Goal: Transaction & Acquisition: Purchase product/service

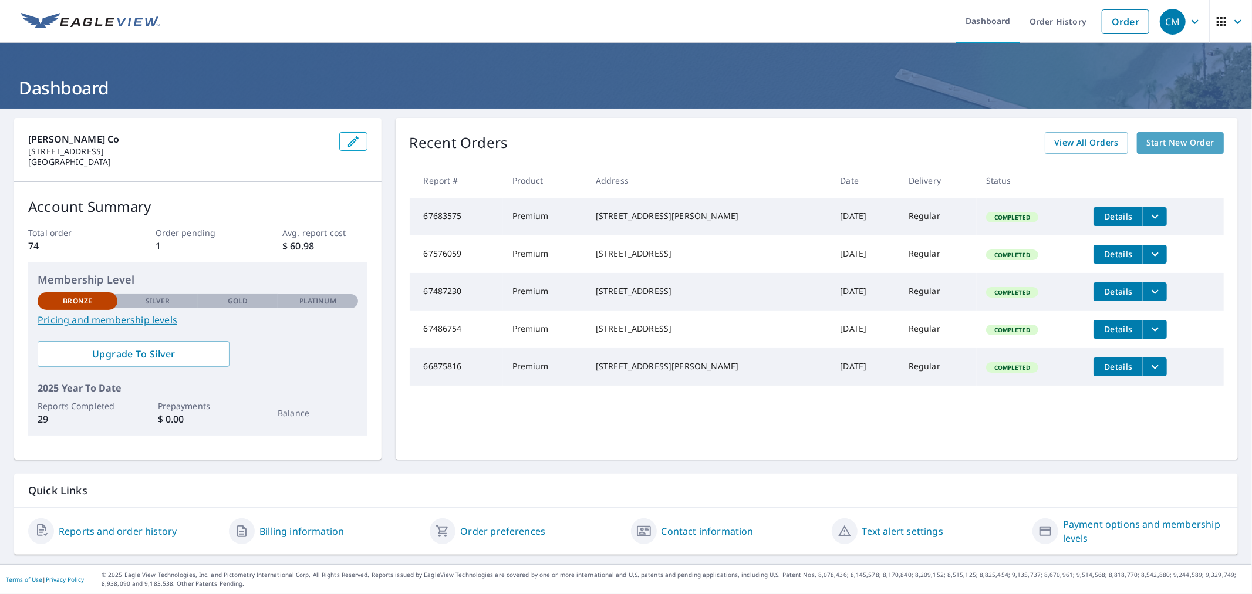
click at [1146, 148] on span "Start New Order" at bounding box center [1180, 143] width 68 height 15
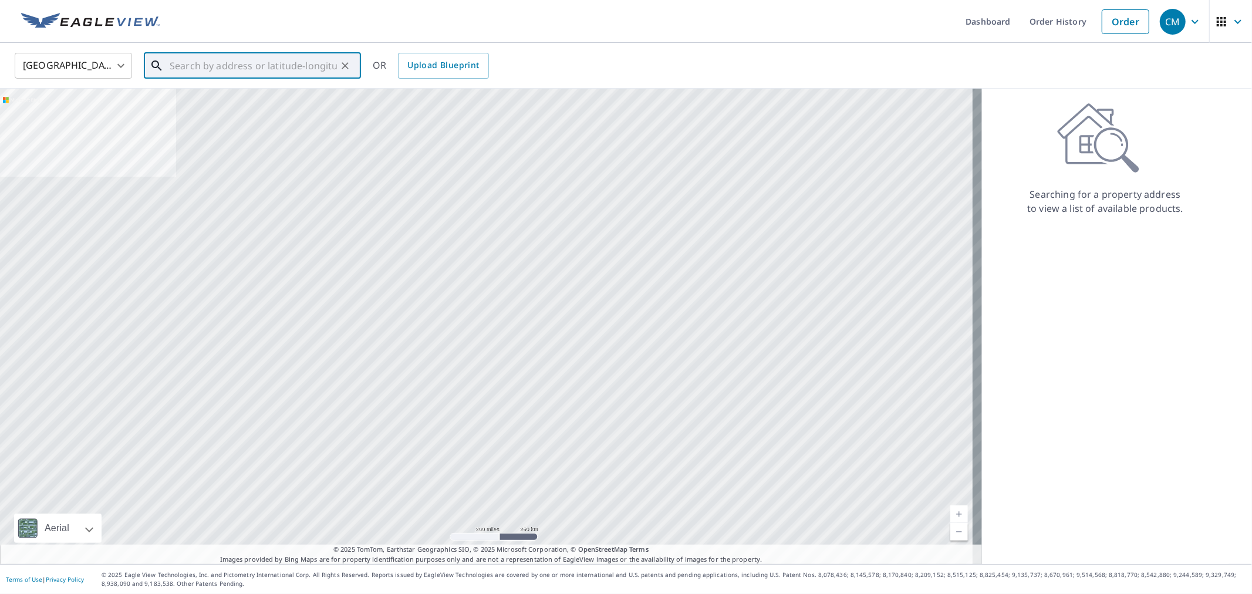
click at [322, 63] on input "text" at bounding box center [253, 65] width 167 height 33
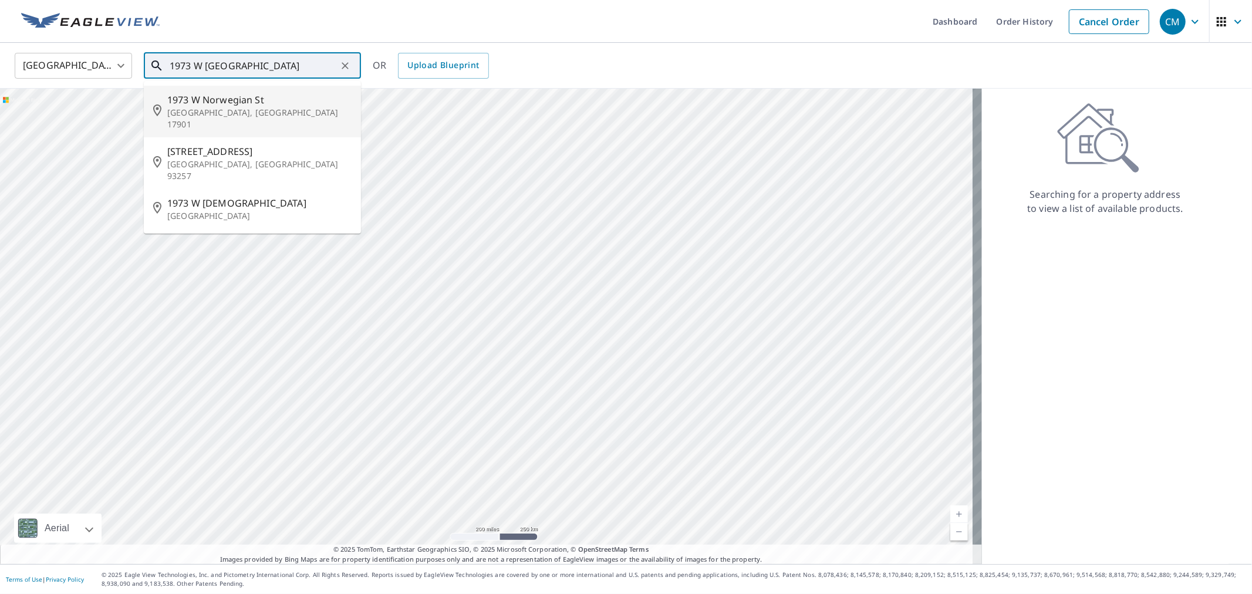
click at [265, 100] on span "1973 W Norwegian St" at bounding box center [259, 100] width 184 height 14
type input "[STREET_ADDRESS]"
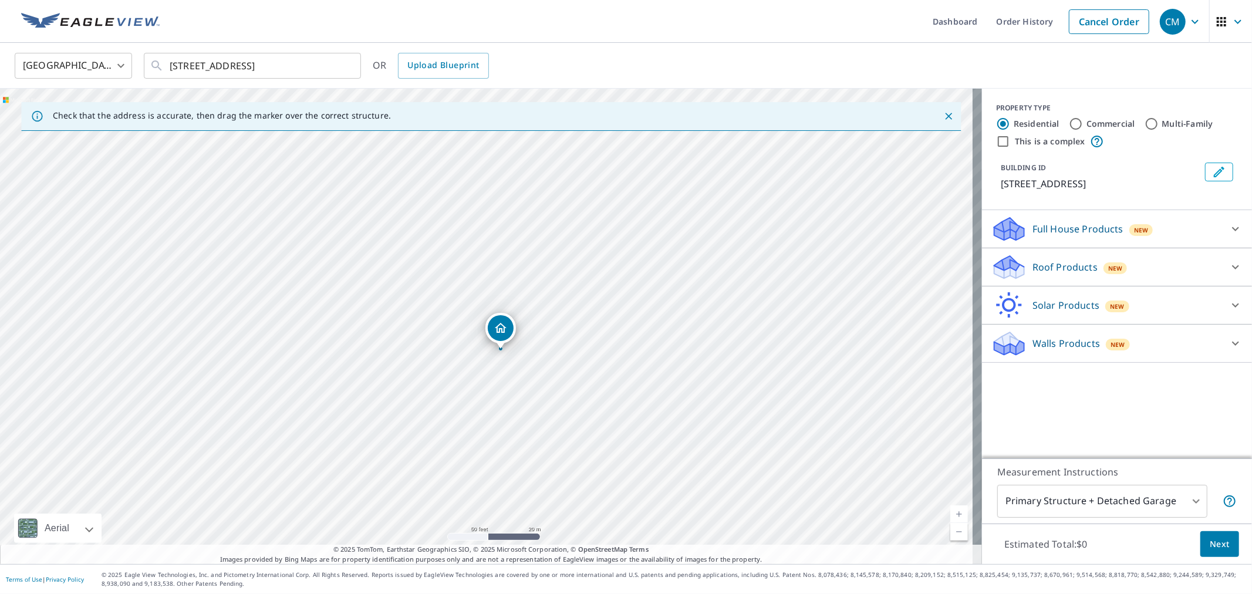
click at [1032, 271] on p "Roof Products" at bounding box center [1064, 267] width 65 height 14
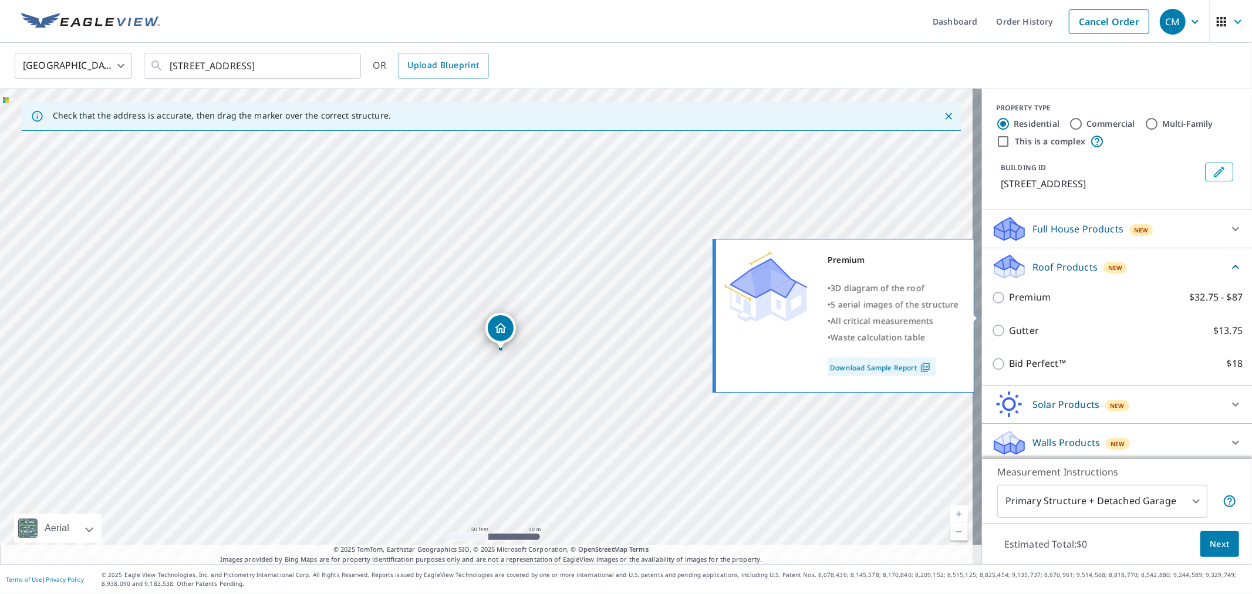
click at [1017, 305] on p "Premium" at bounding box center [1030, 297] width 42 height 15
click at [1009, 305] on input "Premium $32.75 - $87" at bounding box center [1000, 298] width 18 height 14
checkbox input "true"
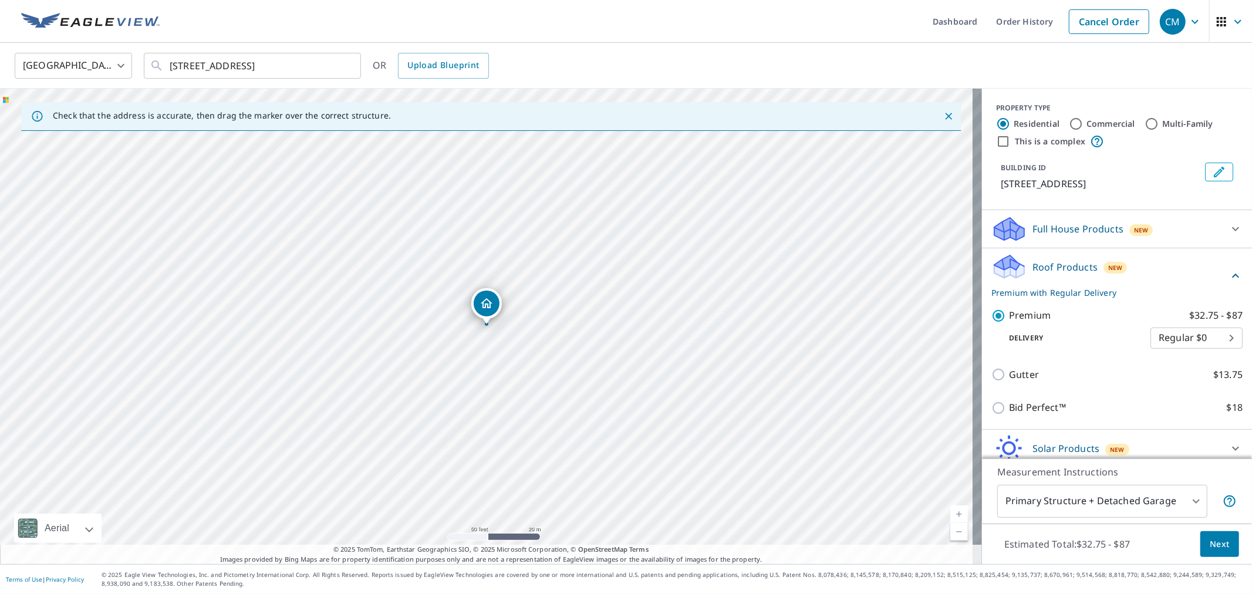
scroll to position [71, 0]
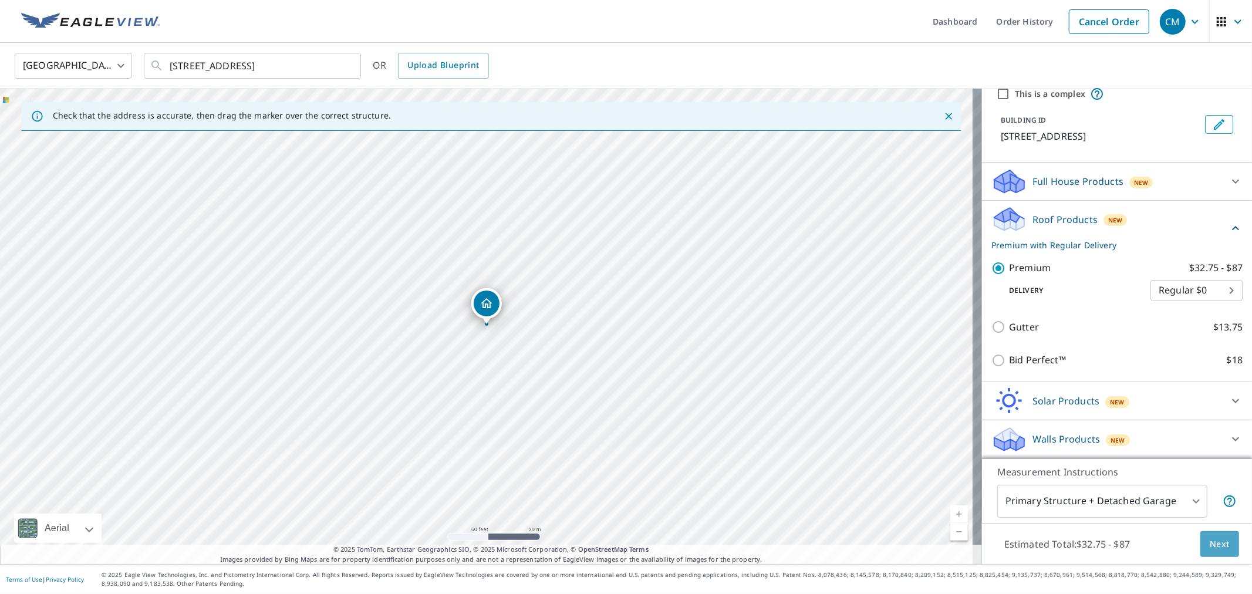
click at [1210, 542] on span "Next" at bounding box center [1220, 544] width 20 height 15
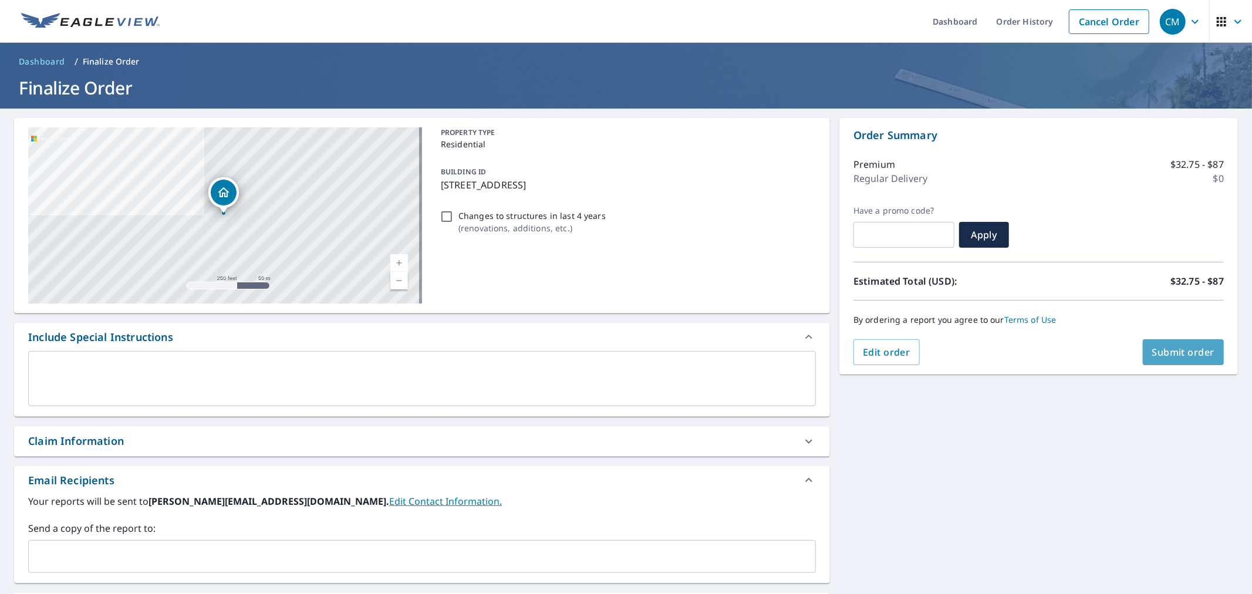
click at [1161, 359] on button "Submit order" at bounding box center [1184, 352] width 82 height 26
